Goal: Task Accomplishment & Management: Manage account settings

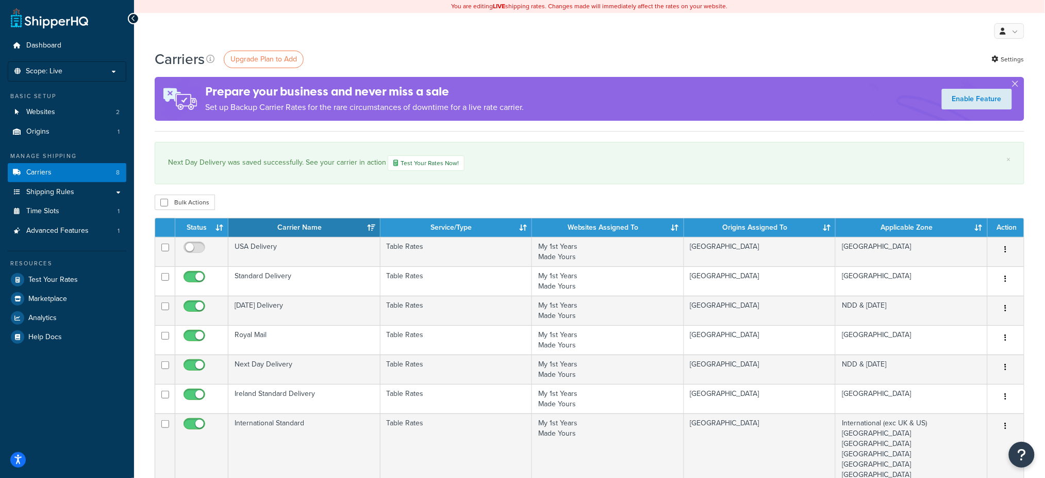
click at [277, 363] on td "Next Day Delivery" at bounding box center [304, 368] width 152 height 29
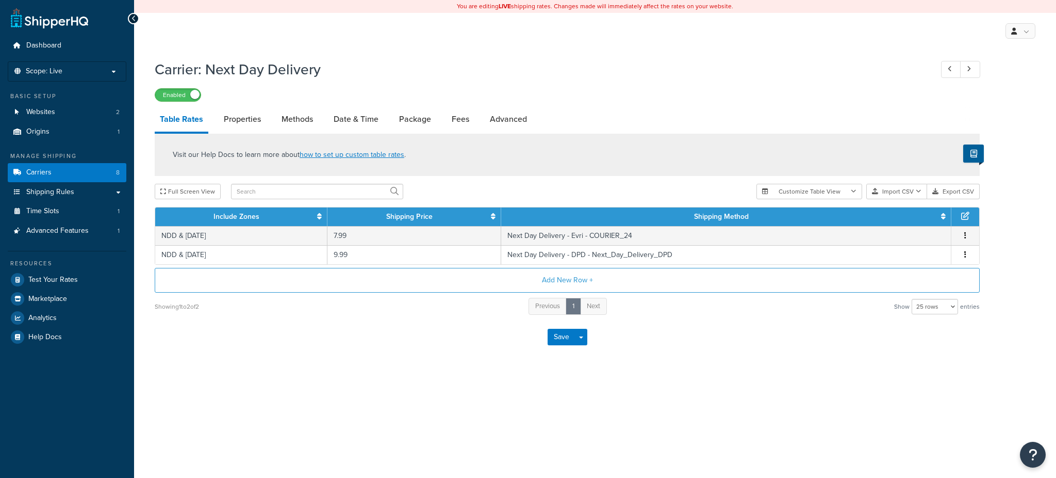
select select "25"
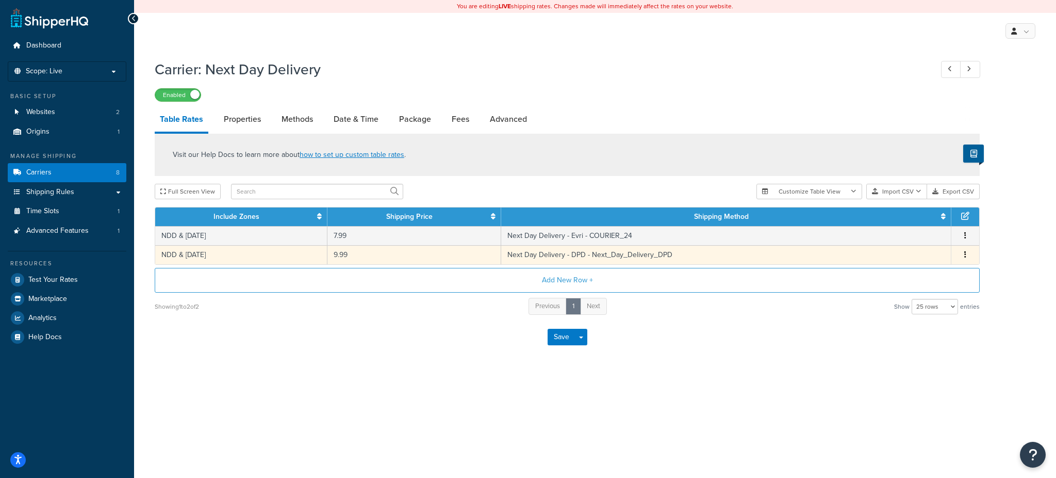
click at [969, 251] on span "Edit Duplicate Delete" at bounding box center [965, 254] width 15 height 11
click at [966, 253] on icon "button" at bounding box center [965, 254] width 2 height 7
click at [925, 275] on div "Delete" at bounding box center [912, 276] width 73 height 21
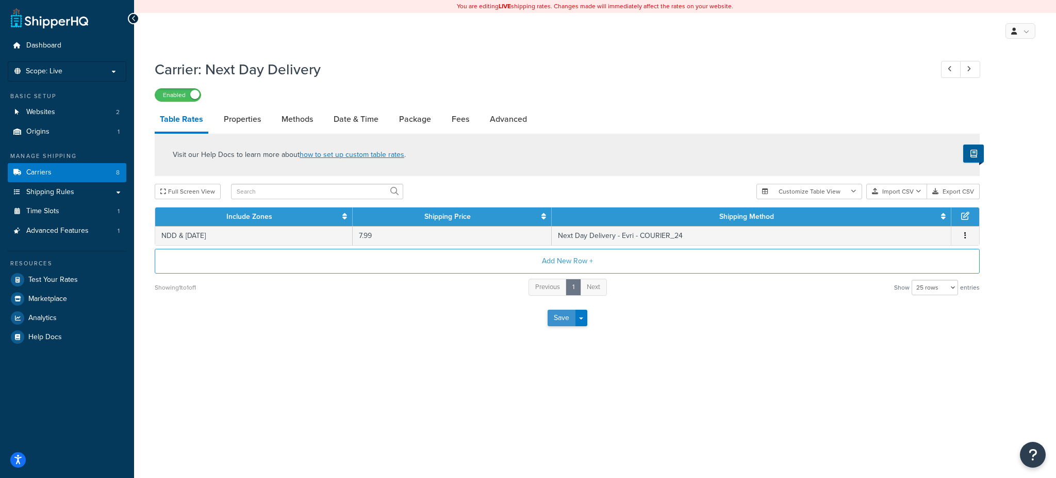
click at [564, 313] on button "Save" at bounding box center [562, 317] width 28 height 17
